Goal: Task Accomplishment & Management: Manage account settings

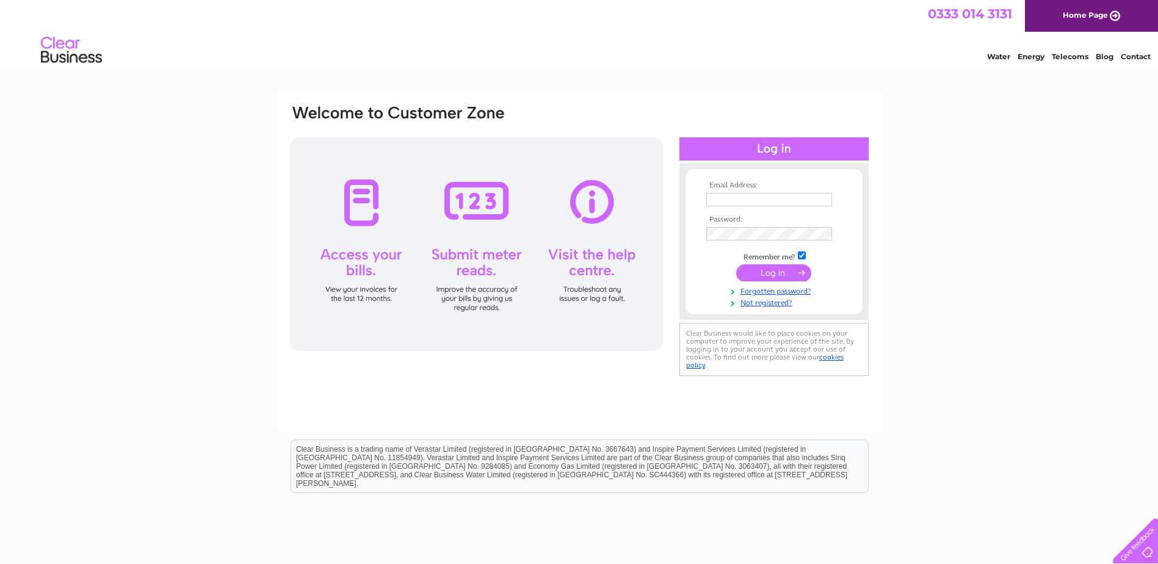
type input "suzanne@navenbytravel.co.uk"
click at [774, 270] on input "submit" at bounding box center [773, 272] width 75 height 17
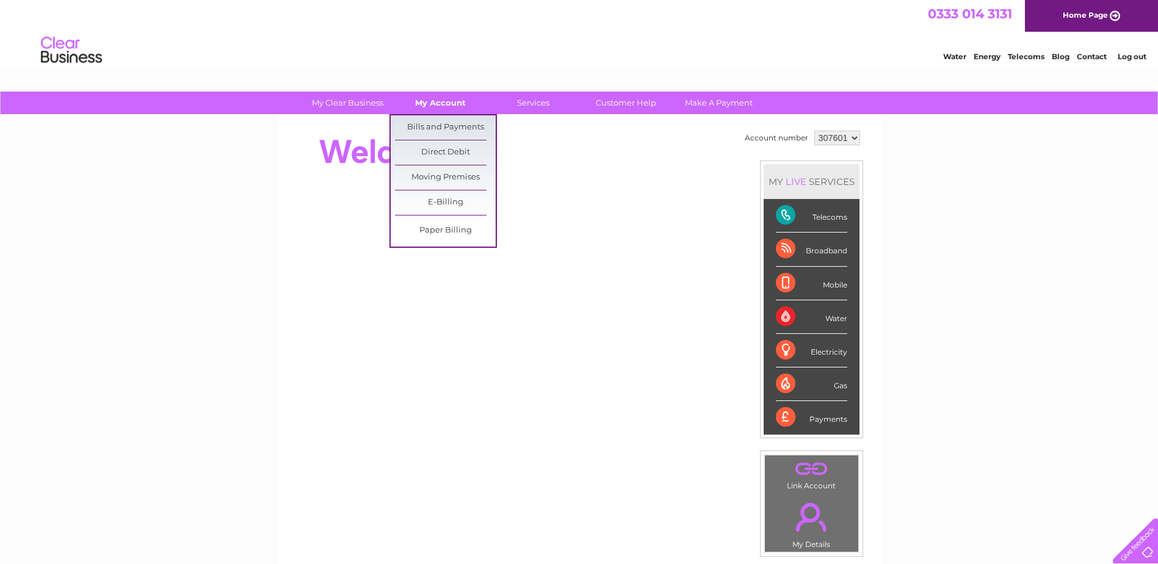
click at [443, 106] on link "My Account" at bounding box center [440, 103] width 101 height 23
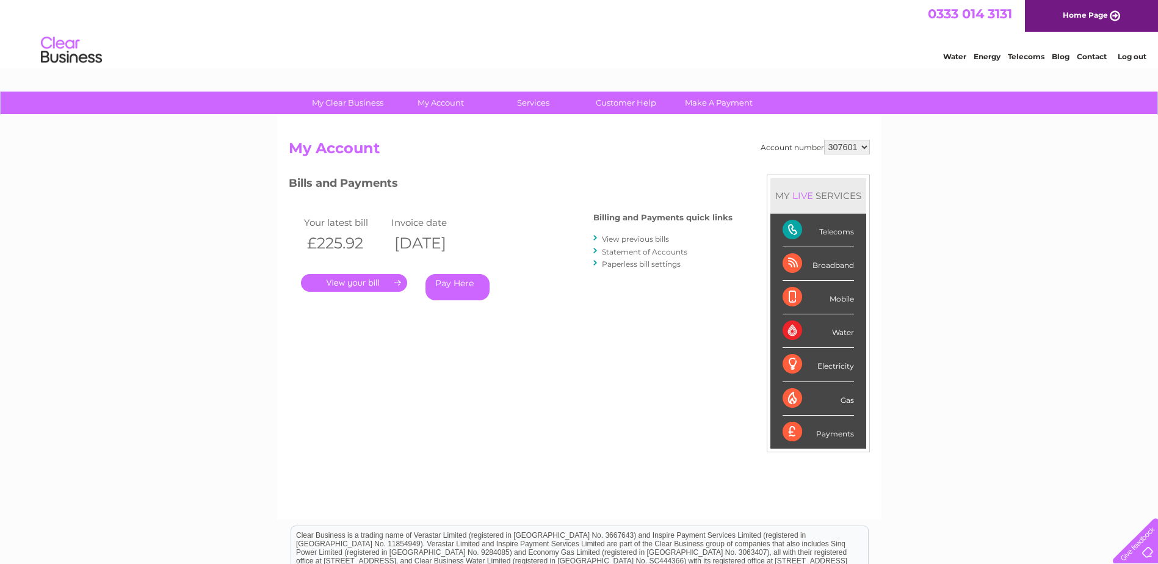
click at [353, 281] on link "." at bounding box center [354, 283] width 106 height 18
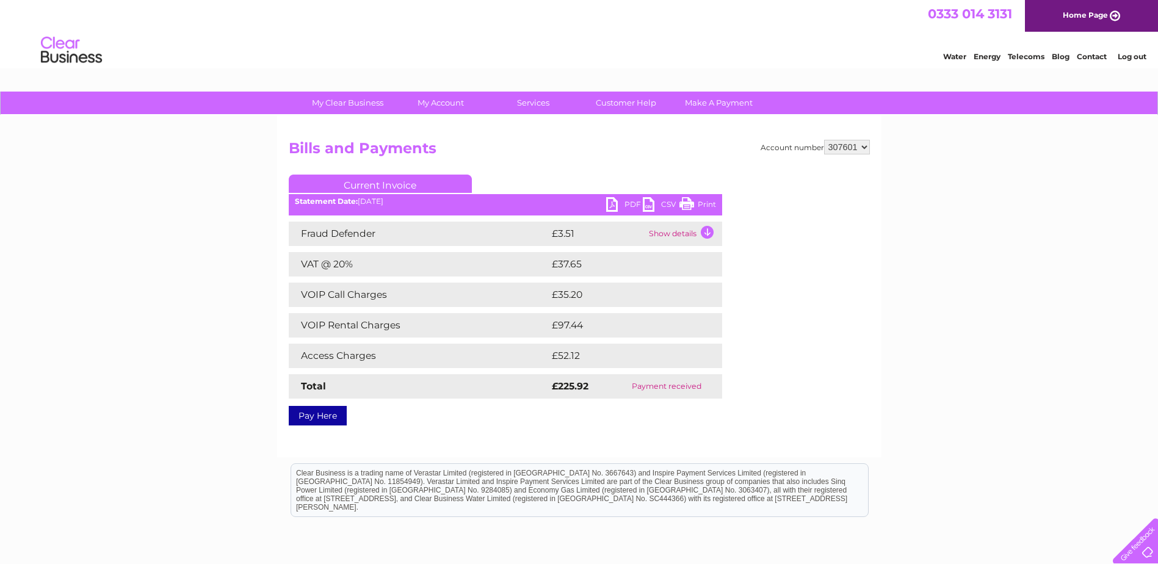
click at [629, 204] on link "PDF" at bounding box center [624, 206] width 37 height 18
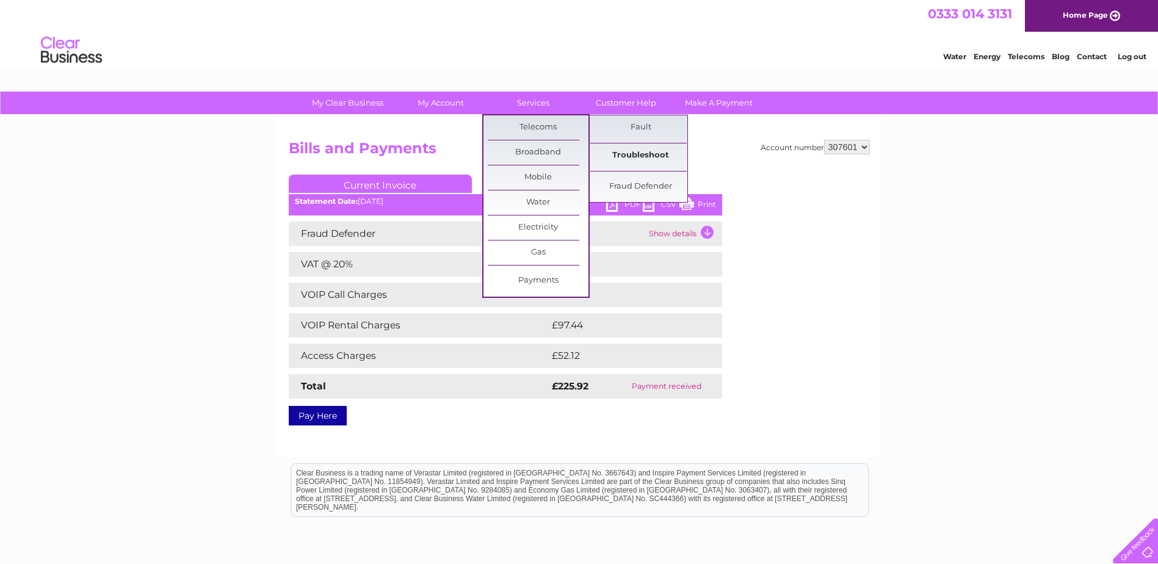
click at [637, 154] on link "Troubleshoot" at bounding box center [640, 155] width 101 height 24
